Goal: Transaction & Acquisition: Subscribe to service/newsletter

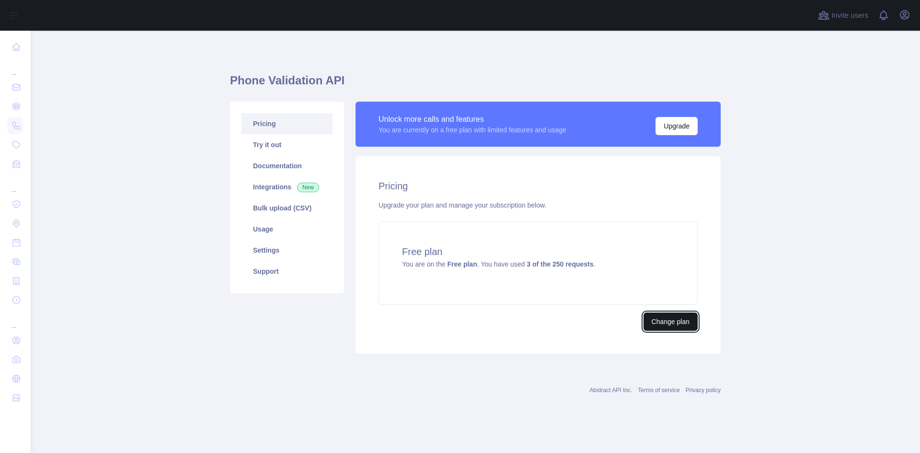
click at [668, 325] on button "Change plan" at bounding box center [670, 321] width 54 height 18
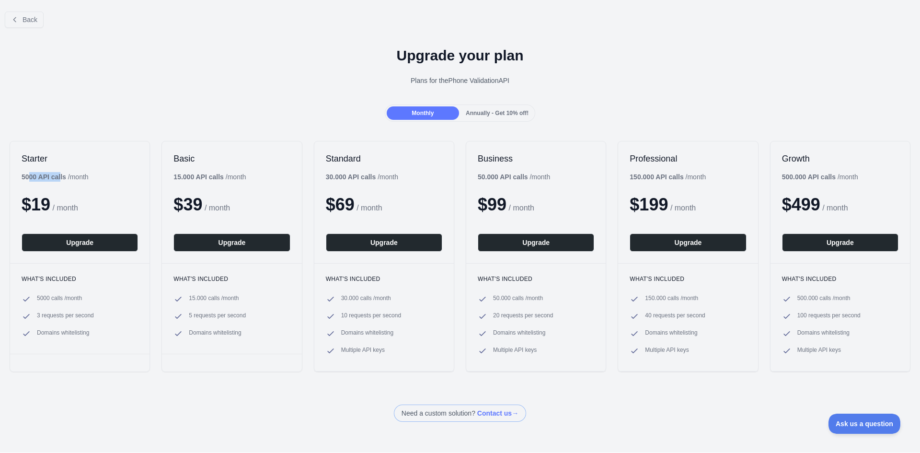
drag, startPoint x: 53, startPoint y: 177, endPoint x: 61, endPoint y: 177, distance: 8.6
click at [61, 177] on b "5000 API calls" at bounding box center [44, 177] width 45 height 8
click at [62, 178] on b "5000 API calls" at bounding box center [44, 177] width 45 height 8
click at [57, 180] on b "5000 API calls" at bounding box center [44, 177] width 45 height 8
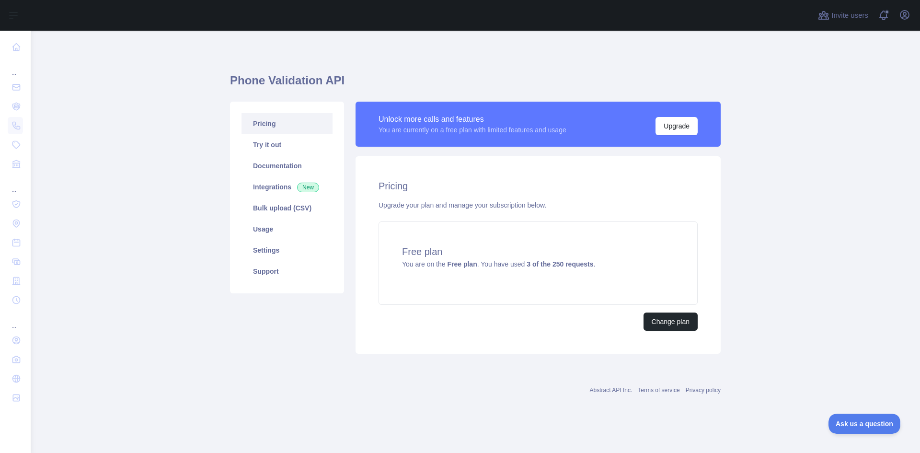
click at [280, 126] on link "Pricing" at bounding box center [286, 123] width 91 height 21
click at [678, 326] on button "Change plan" at bounding box center [670, 321] width 54 height 18
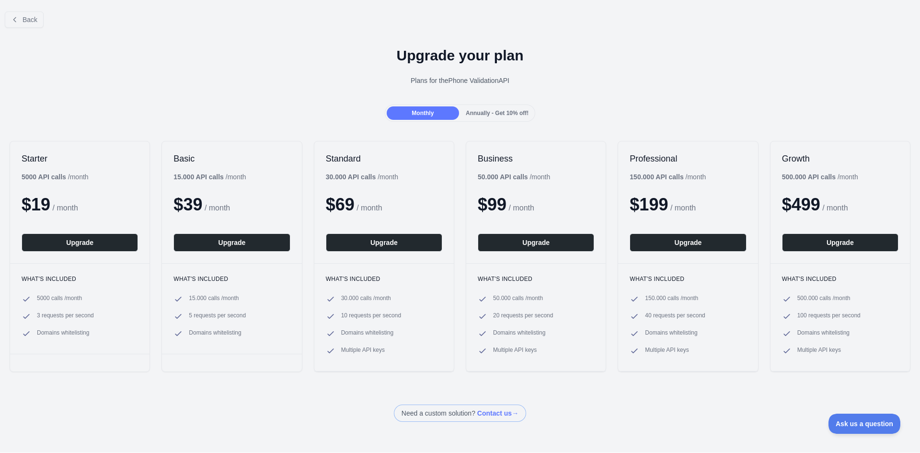
click at [199, 104] on div "Monthly Annually - Get 10% off!" at bounding box center [460, 112] width 920 height 17
